Goal: Task Accomplishment & Management: Use online tool/utility

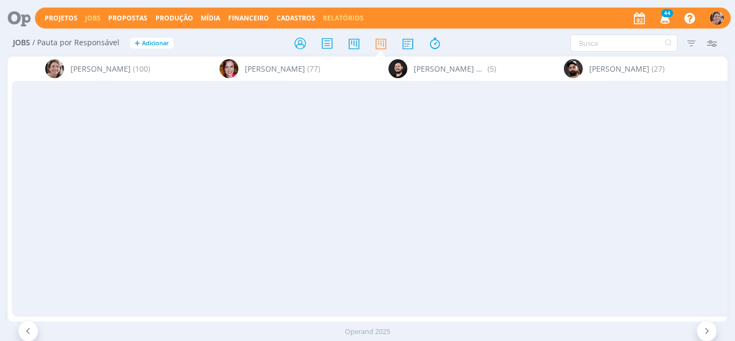
drag, startPoint x: 0, startPoint y: 0, endPoint x: 335, endPoint y: 20, distance: 335.8
click at [335, 20] on link "Relatórios" at bounding box center [343, 17] width 41 height 9
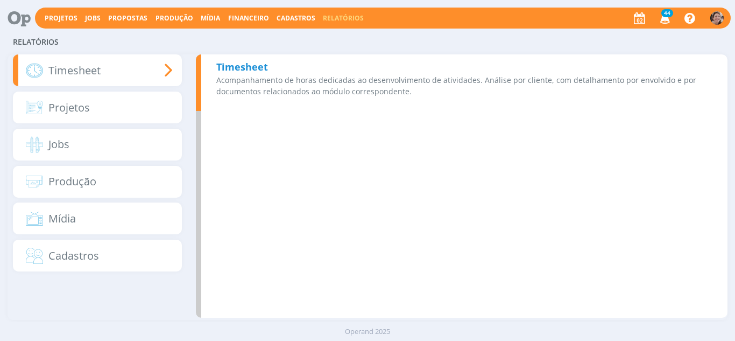
click at [231, 68] on b "Timesheet" at bounding box center [242, 66] width 52 height 13
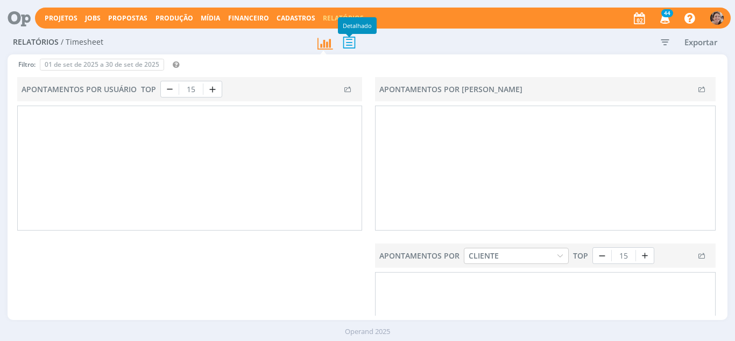
type input "[DATE]"
click at [350, 45] on icon at bounding box center [349, 42] width 23 height 22
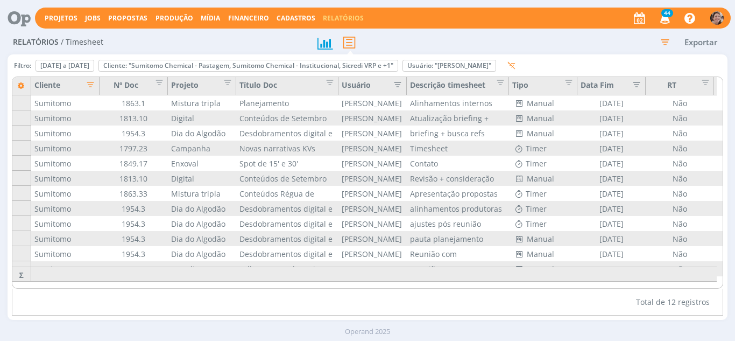
click at [667, 41] on icon "button" at bounding box center [664, 41] width 19 height 19
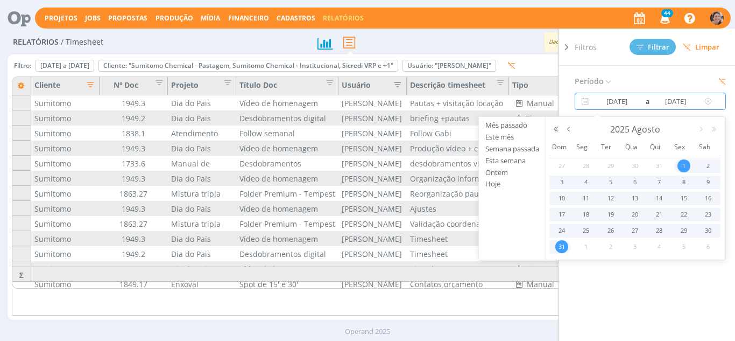
click at [635, 103] on input "[DATE]" at bounding box center [617, 101] width 52 height 13
click at [574, 127] on button "button" at bounding box center [568, 129] width 13 height 8
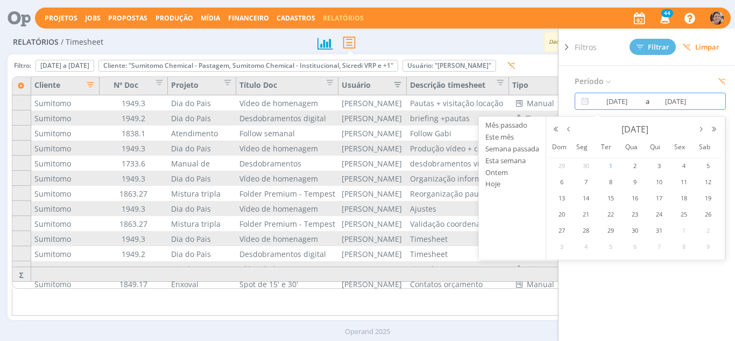
click at [612, 166] on span "1" at bounding box center [610, 165] width 13 height 13
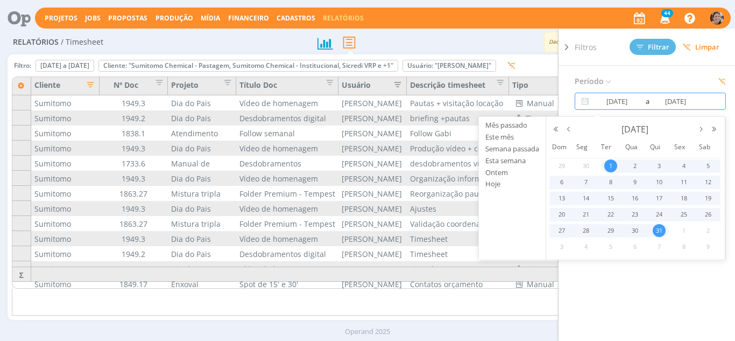
click at [662, 229] on span "31" at bounding box center [659, 230] width 13 height 13
type input "[DATE]"
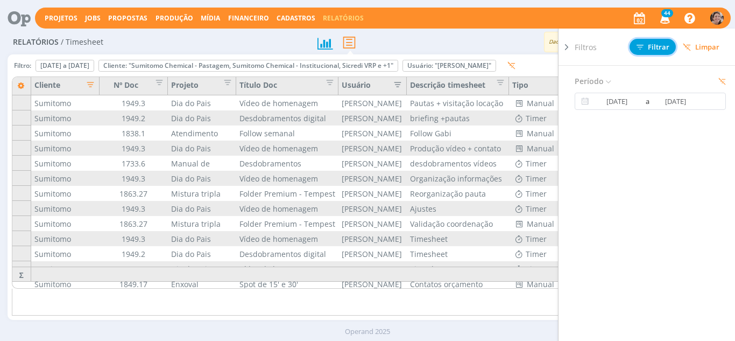
click at [654, 49] on span "Filtrar" at bounding box center [653, 47] width 33 height 7
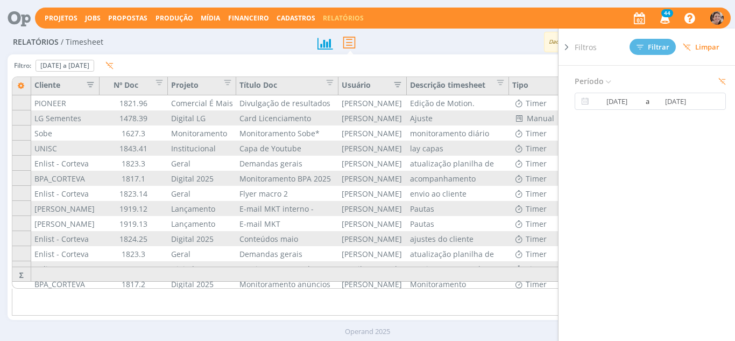
click at [566, 46] on icon at bounding box center [566, 46] width 11 height 11
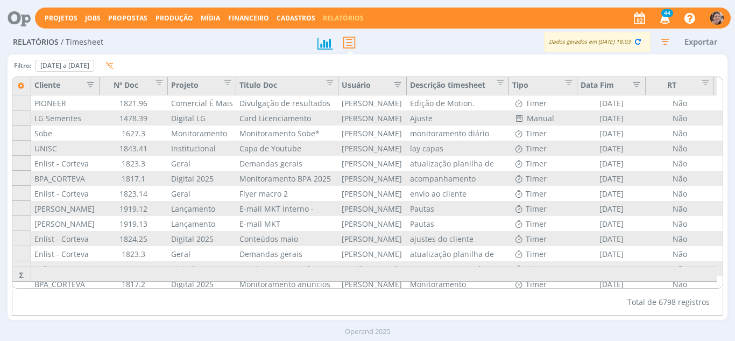
click at [397, 86] on icon "button" at bounding box center [395, 83] width 11 height 11
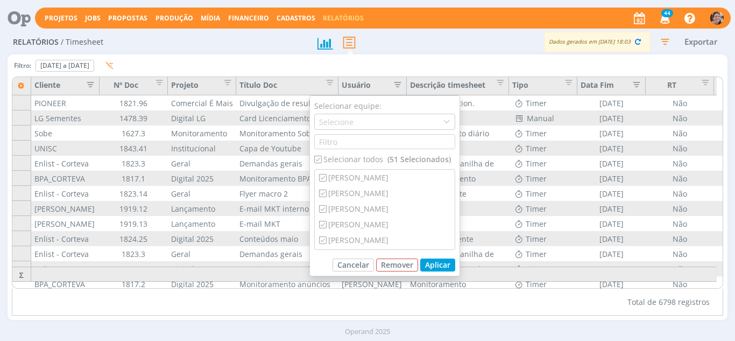
click at [329, 160] on div "Selecionar todos (51 Selecionados)" at bounding box center [384, 158] width 141 height 11
checkbox input "false"
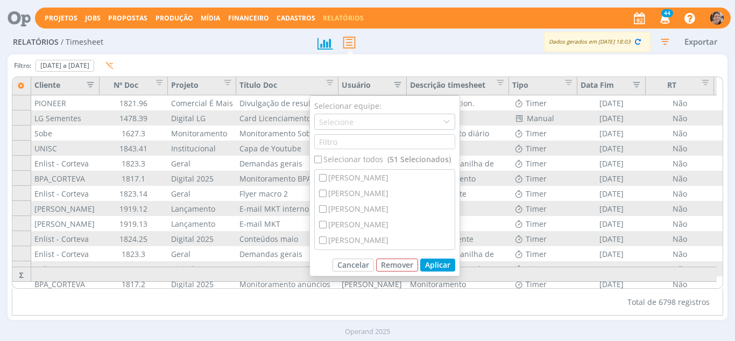
checkbox input "false"
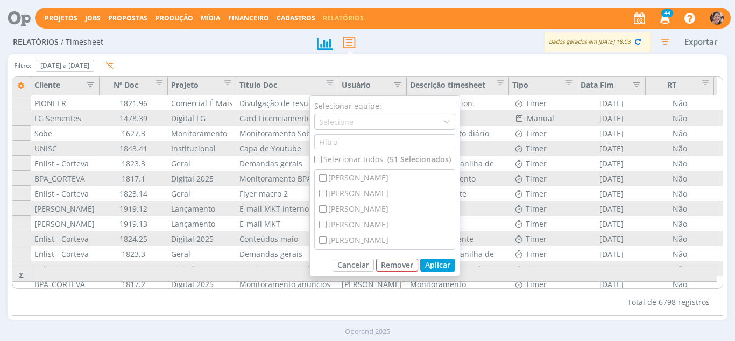
checkbox input "false"
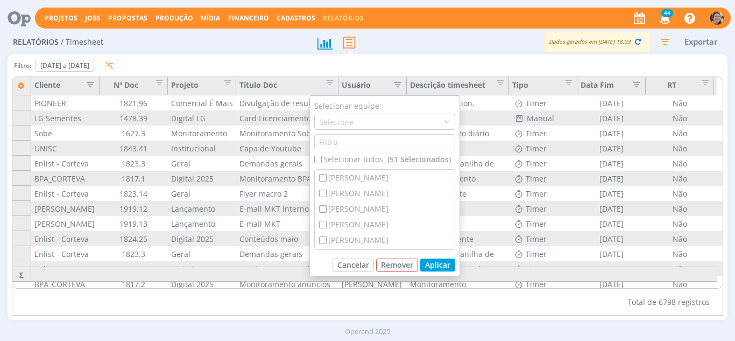
checkbox input "false"
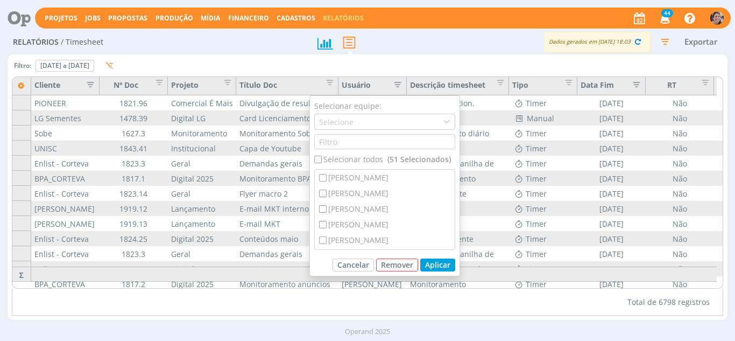
checkbox input "false"
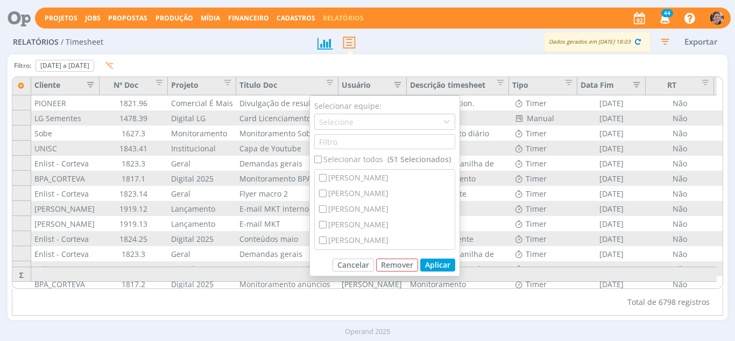
checkbox input "false"
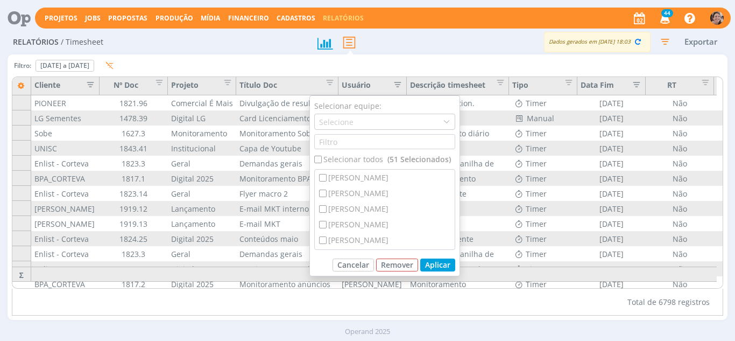
checkbox input "false"
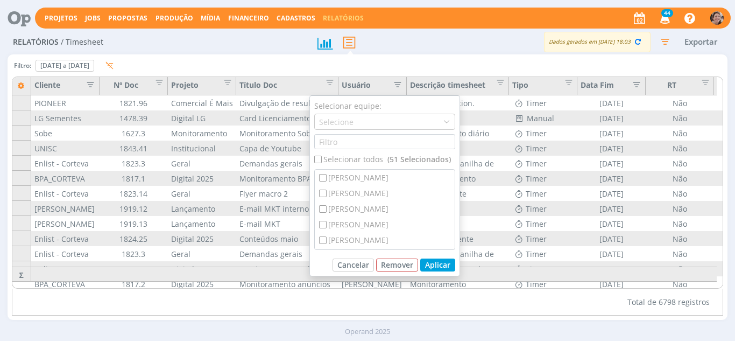
checkbox input "false"
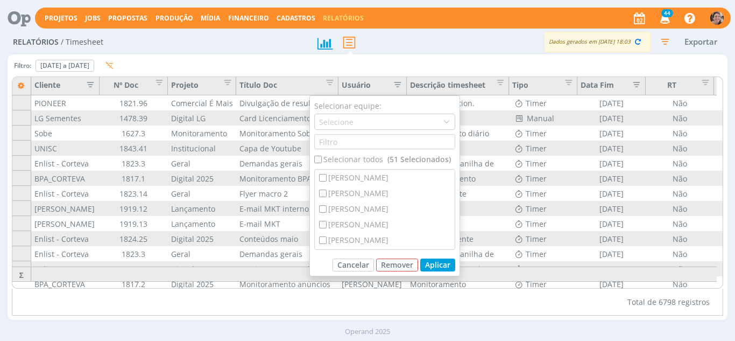
checkbox input "false"
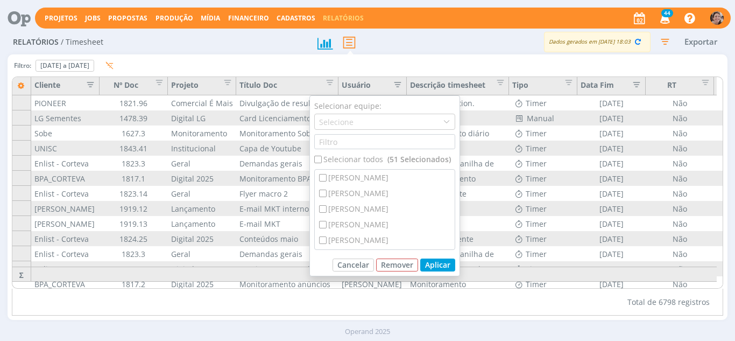
checkbox input "false"
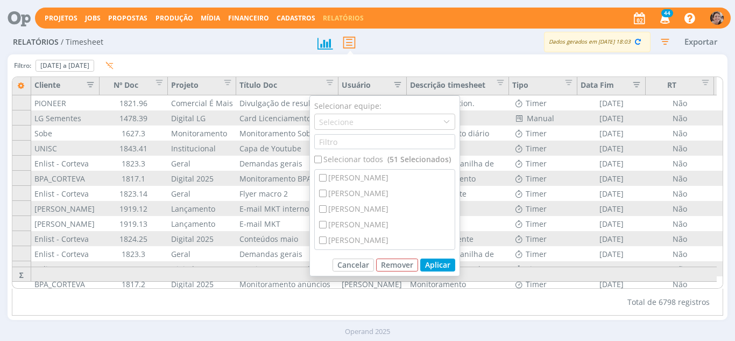
checkbox input "false"
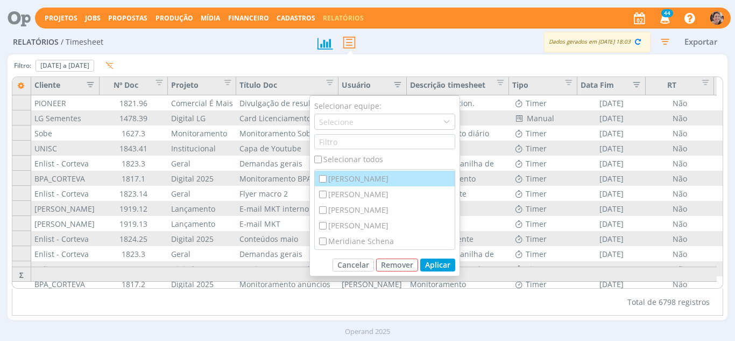
scroll to position [484, 0]
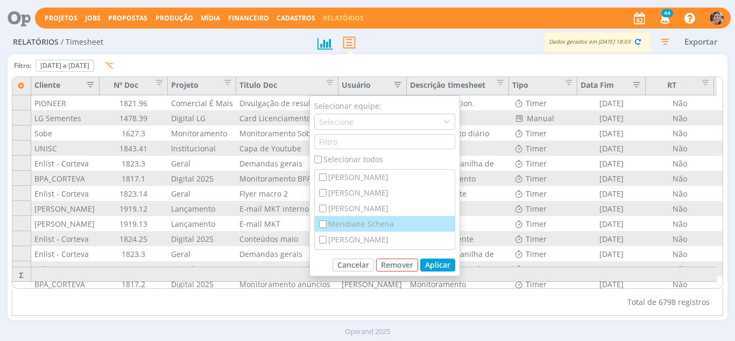
click at [383, 217] on div "Meridiane Schena" at bounding box center [385, 224] width 140 height 16
checkbox input "true"
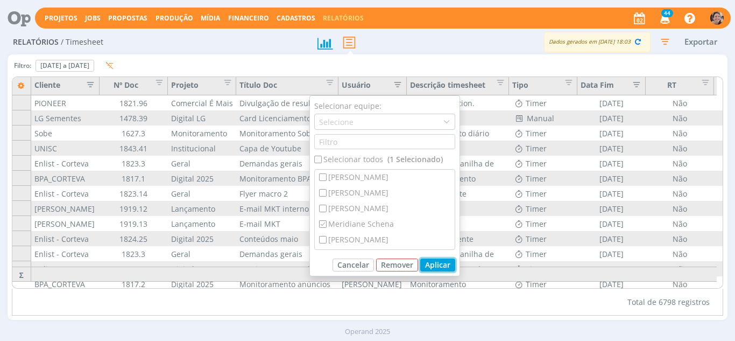
click at [436, 265] on button "Aplicar" at bounding box center [437, 264] width 35 height 13
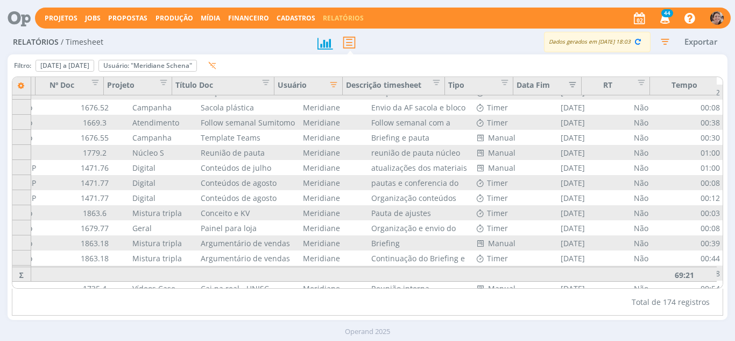
scroll to position [538, 68]
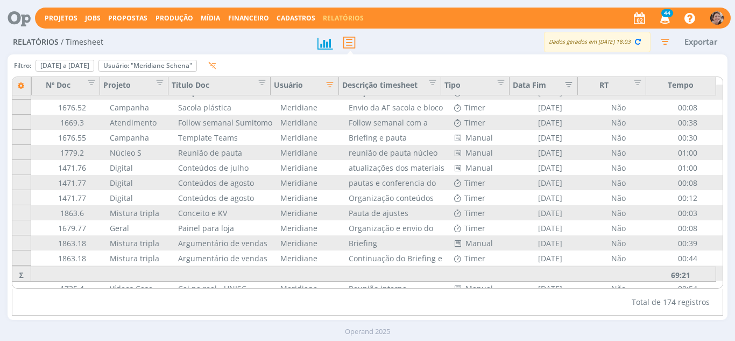
click at [668, 41] on icon "button" at bounding box center [664, 41] width 19 height 19
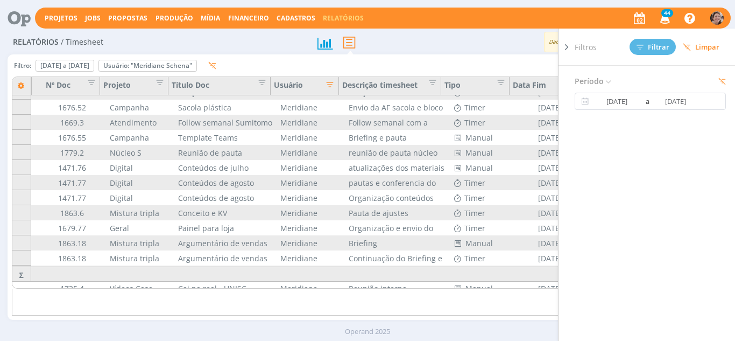
click at [476, 46] on div "Dados gerados em [DATE] 18:03 Exportar" at bounding box center [578, 42] width 300 height 20
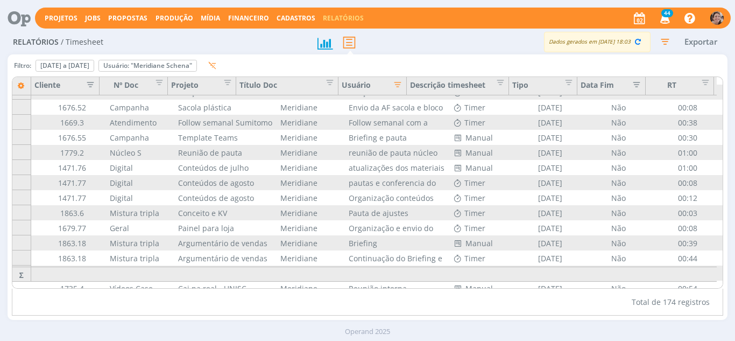
scroll to position [538, 0]
